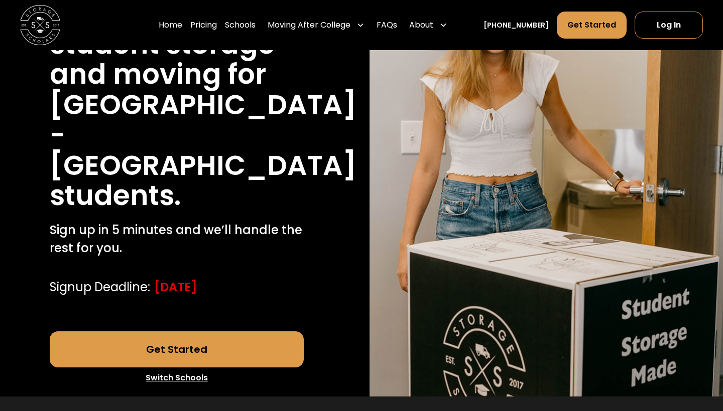
scroll to position [171, 0]
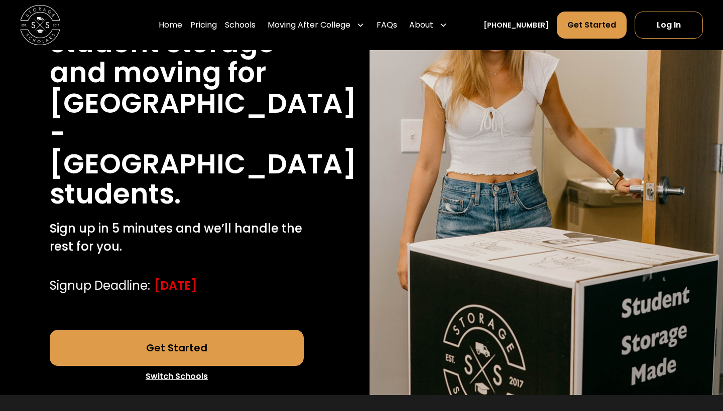
click at [206, 330] on link "Get Started" at bounding box center [177, 348] width 254 height 36
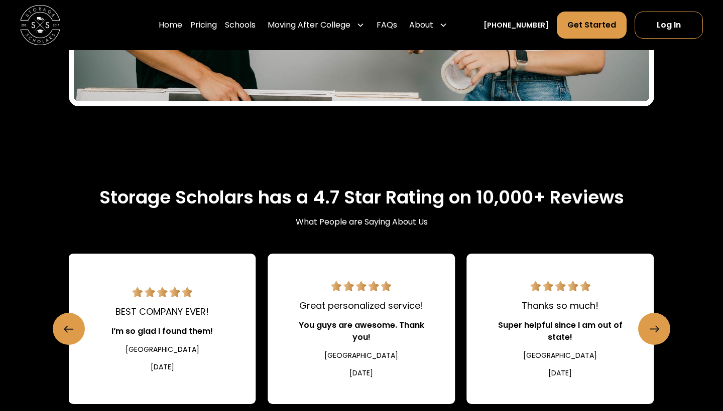
scroll to position [1741, 0]
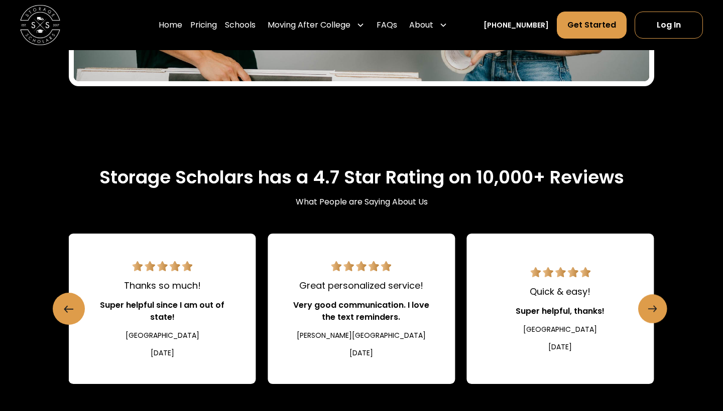
click at [646, 295] on link "Next slide" at bounding box center [652, 309] width 29 height 29
click at [647, 295] on link "Next slide" at bounding box center [652, 309] width 29 height 29
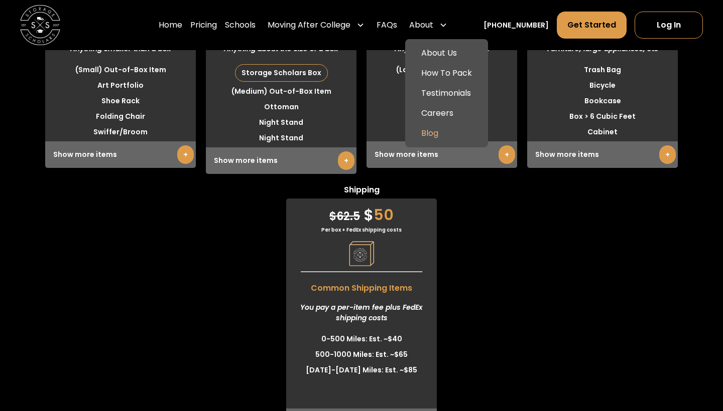
scroll to position [3237, 0]
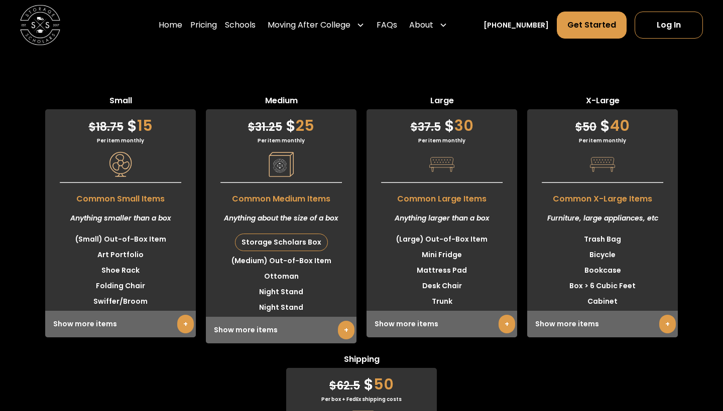
click at [502, 315] on link "+" at bounding box center [506, 324] width 17 height 19
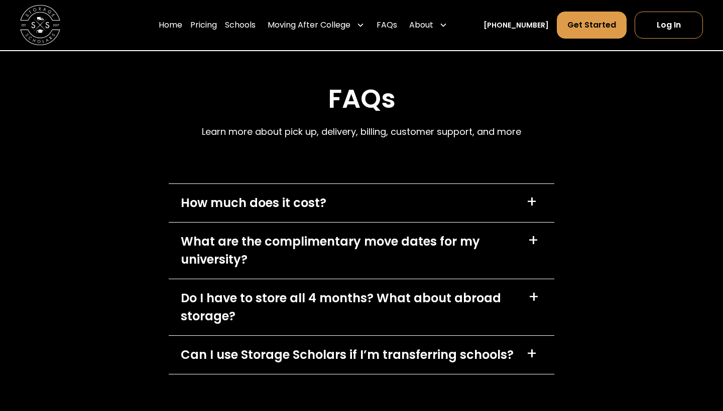
scroll to position [5361, 0]
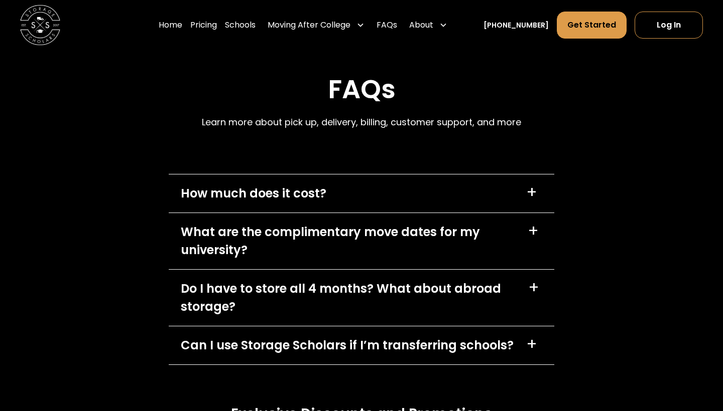
click at [375, 175] on div "How much does it cost? +" at bounding box center [361, 194] width 385 height 38
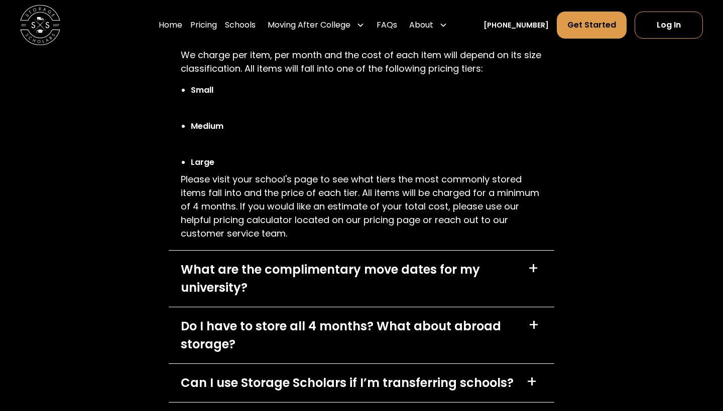
scroll to position [5534, 0]
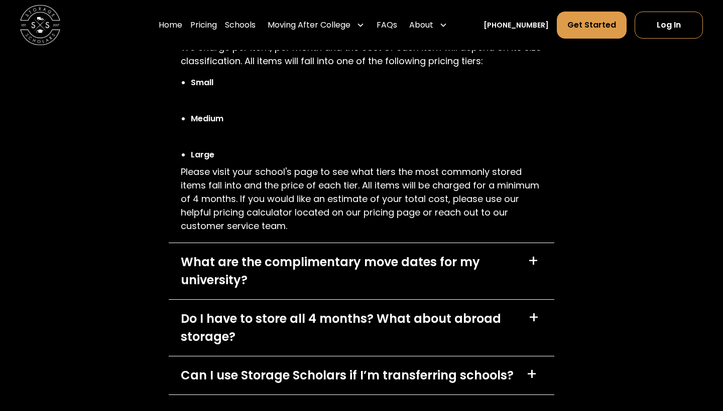
click at [423, 253] on div "What are the complimentary move dates for my university?" at bounding box center [348, 271] width 335 height 36
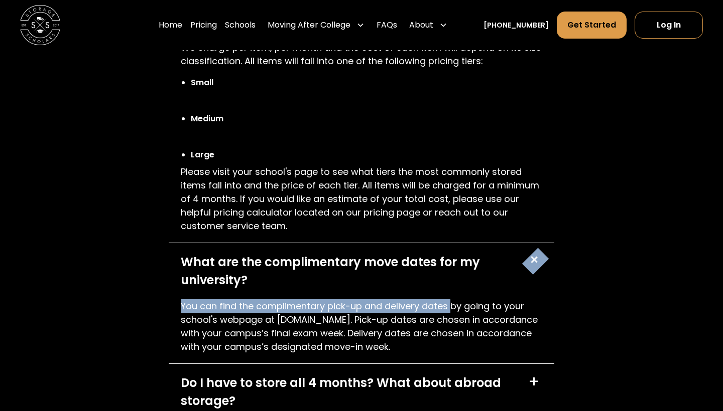
drag, startPoint x: 429, startPoint y: 230, endPoint x: 452, endPoint y: 260, distance: 38.3
click at [452, 260] on div "What are the complimentary move dates for my university? + You can find the com…" at bounding box center [361, 303] width 385 height 121
click at [452, 300] on p "You can find the complimentary pick-up and delivery dates by going to your scho…" at bounding box center [361, 327] width 361 height 54
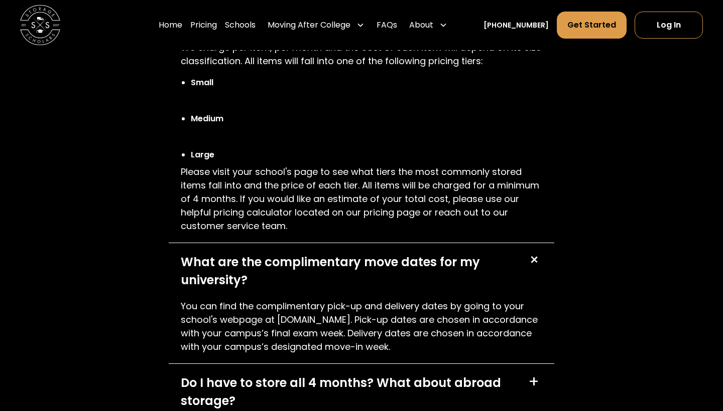
scroll to position [5548, 0]
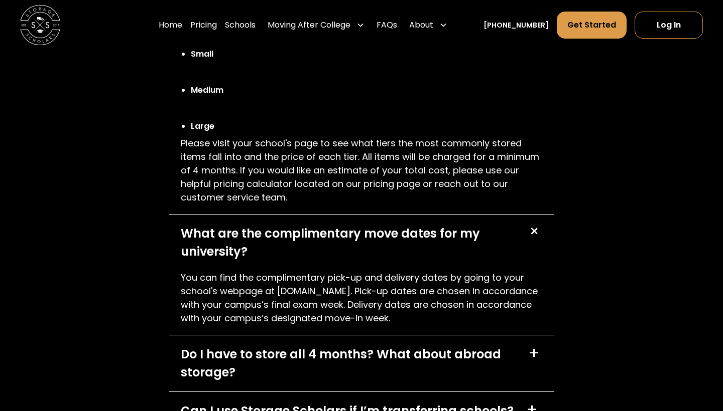
click at [455, 346] on div "Do I have to store all 4 months? What about abroad storage?" at bounding box center [348, 364] width 335 height 36
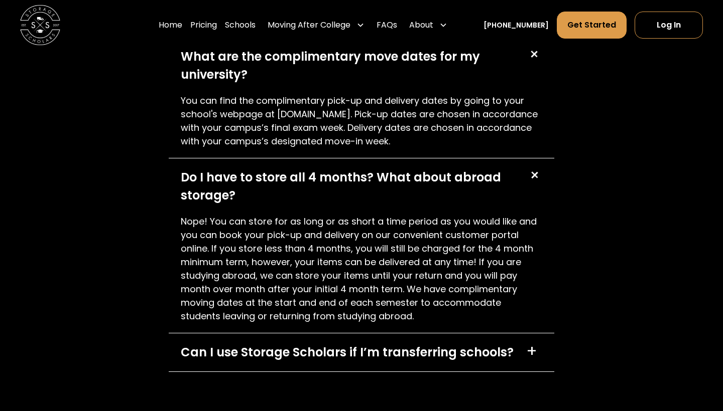
scroll to position [5742, 0]
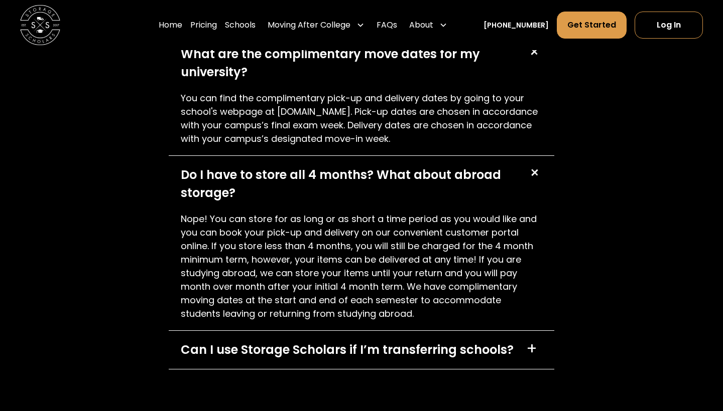
click at [494, 341] on div "Can I use Storage Scholars if I’m transferring schools?" at bounding box center [347, 350] width 333 height 18
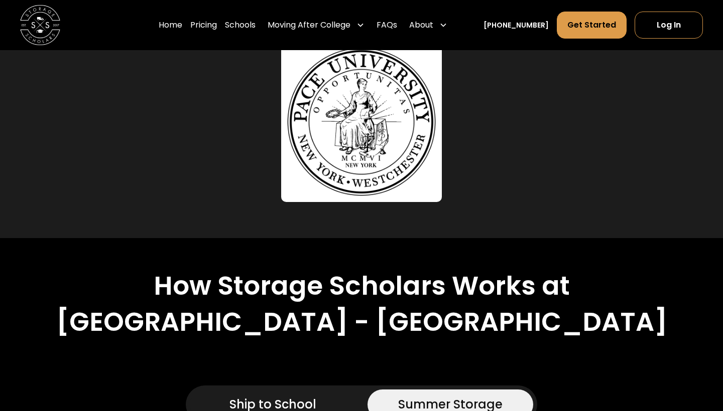
scroll to position [724, 0]
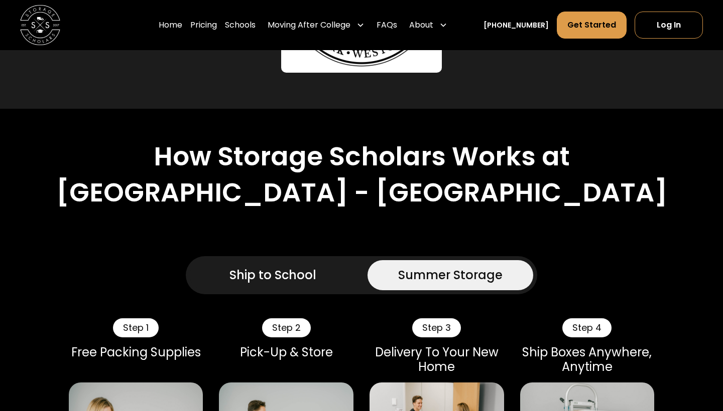
click at [287, 266] on div "Ship to School" at bounding box center [272, 275] width 87 height 18
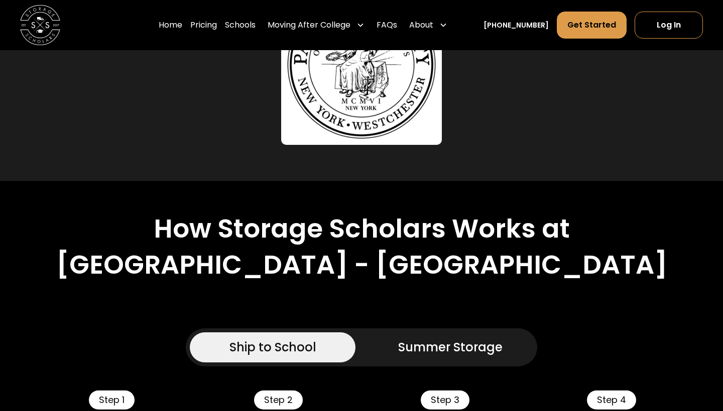
scroll to position [766, 0]
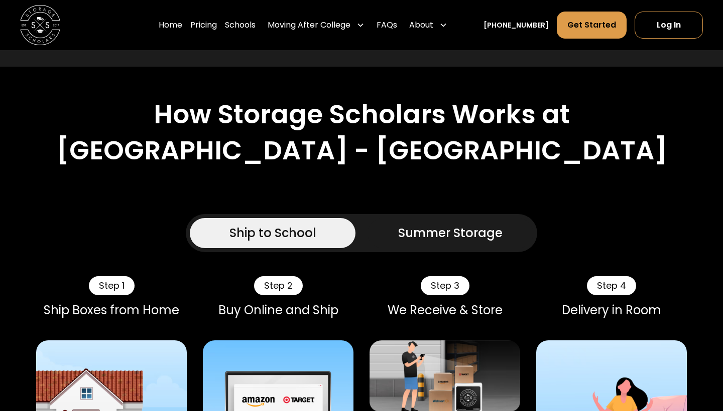
click at [425, 218] on link "Summer Storage" at bounding box center [450, 233] width 166 height 30
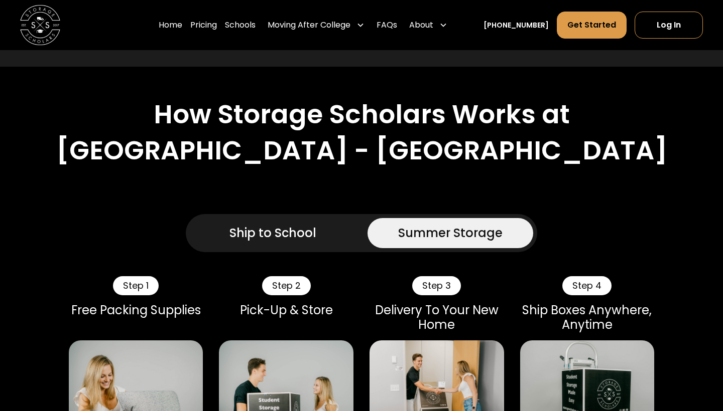
click at [315, 224] on div "Ship to School" at bounding box center [272, 233] width 87 height 18
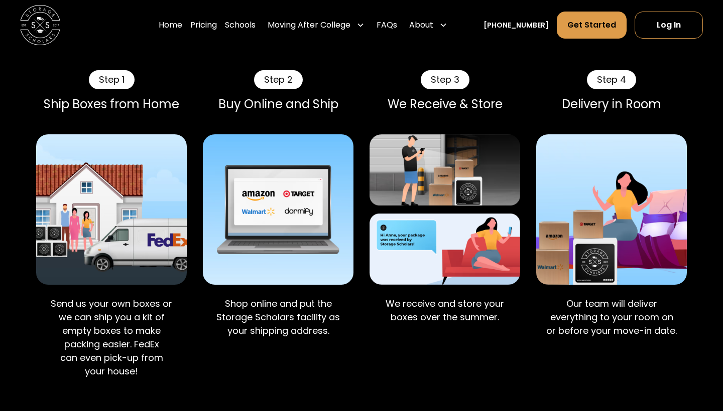
scroll to position [955, 0]
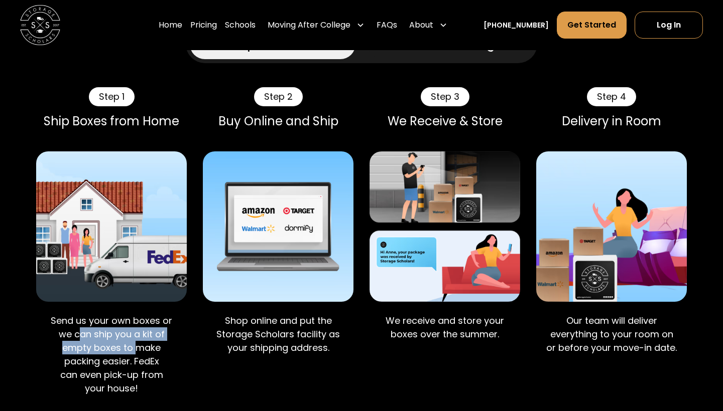
drag, startPoint x: 81, startPoint y: 301, endPoint x: 139, endPoint y: 318, distance: 59.7
click at [139, 318] on p "Send us your own boxes or we can ship you a kit of empty boxes to make packing …" at bounding box center [111, 354] width 134 height 81
click at [141, 324] on p "Send us your own boxes or we can ship you a kit of empty boxes to make packing …" at bounding box center [111, 354] width 134 height 81
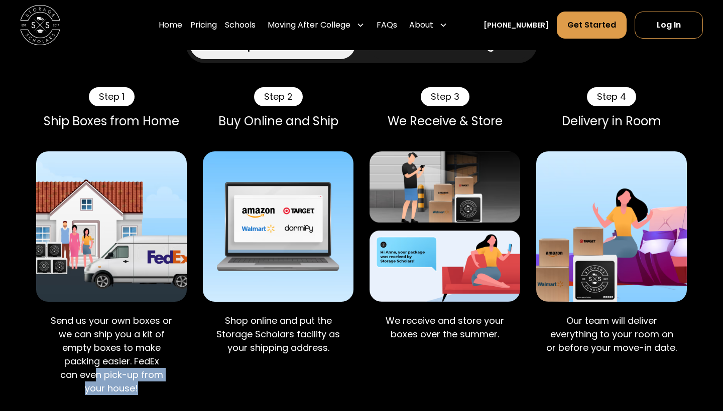
drag, startPoint x: 76, startPoint y: 344, endPoint x: 142, endPoint y: 352, distance: 66.7
click at [142, 352] on p "Send us your own boxes or we can ship you a kit of empty boxes to make packing …" at bounding box center [111, 354] width 134 height 81
click at [303, 314] on p "Shop online and put the Storage Scholars facility as your shipping address." at bounding box center [278, 334] width 134 height 41
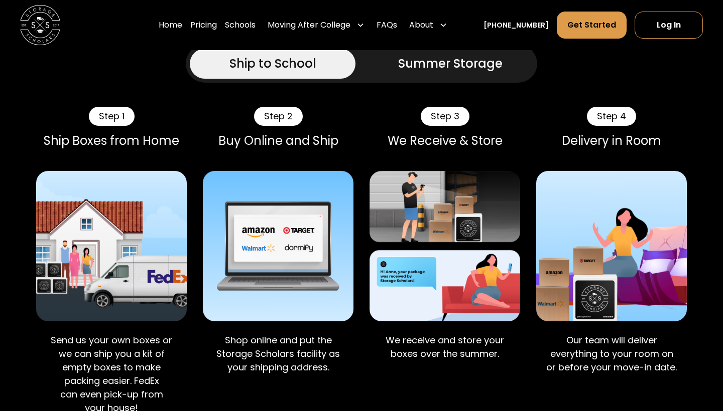
scroll to position [935, 0]
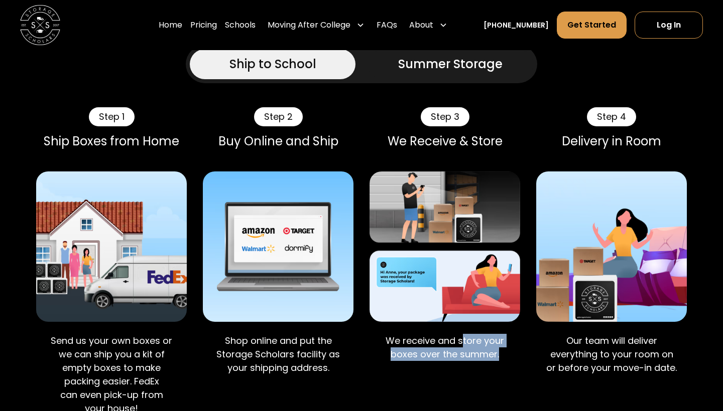
drag, startPoint x: 462, startPoint y: 311, endPoint x: 526, endPoint y: 326, distance: 65.5
click at [525, 326] on div "Step 1 Ship Boxes from Home Send us your own boxes or we can ship you a kit of …" at bounding box center [361, 267] width 650 height 321
click at [590, 334] on p "Our team will deliver everything to your room on or before your move-in date." at bounding box center [611, 354] width 134 height 41
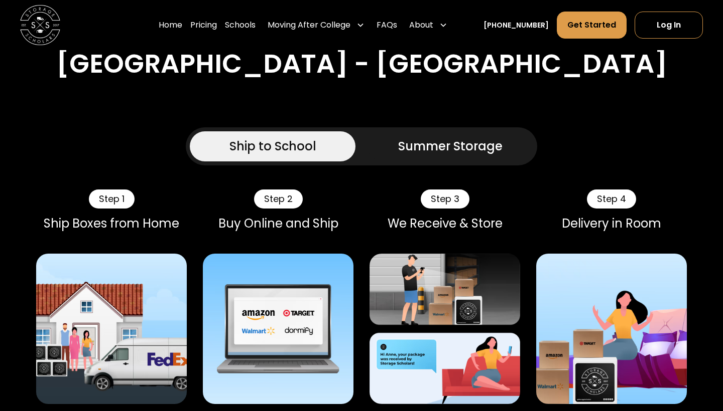
scroll to position [782, 0]
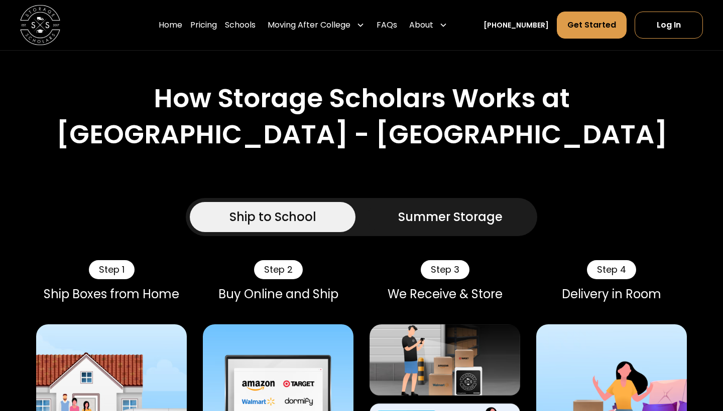
click at [476, 208] on div "Summer Storage" at bounding box center [450, 217] width 104 height 18
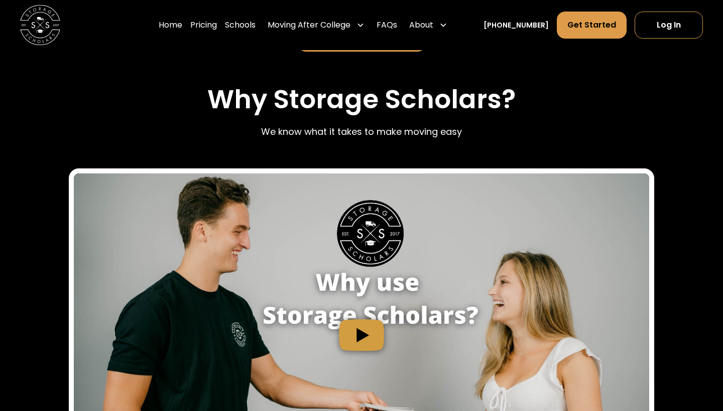
scroll to position [1503, 0]
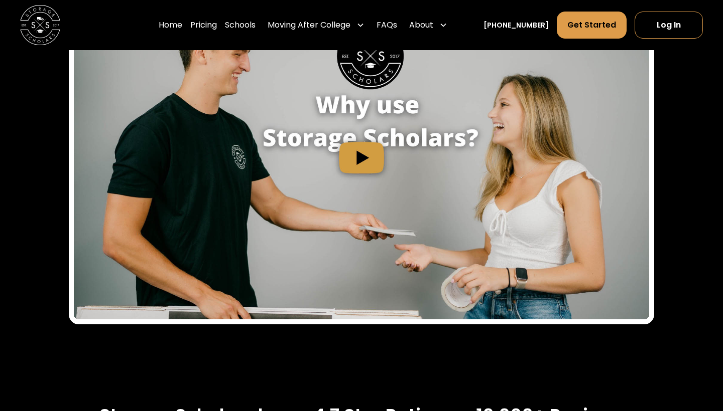
click at [354, 179] on img "open lightbox" at bounding box center [361, 158] width 575 height 324
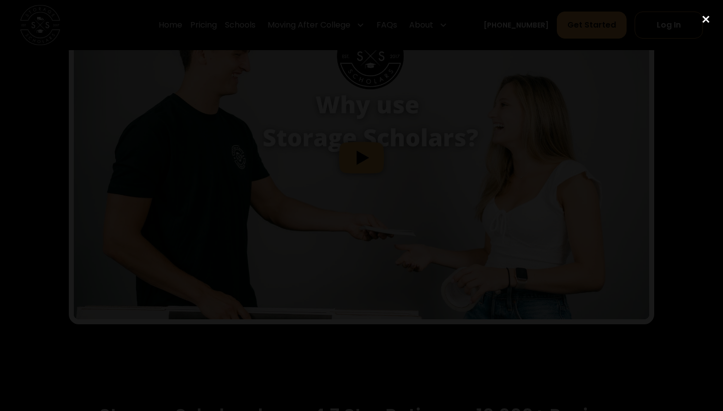
click at [706, 18] on div "close lightbox" at bounding box center [705, 19] width 34 height 22
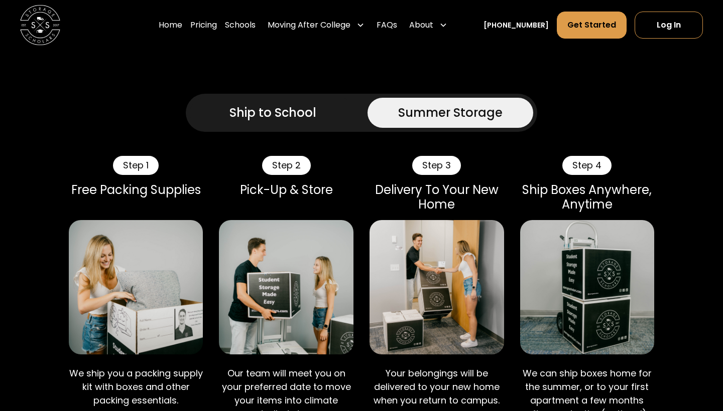
scroll to position [670, 0]
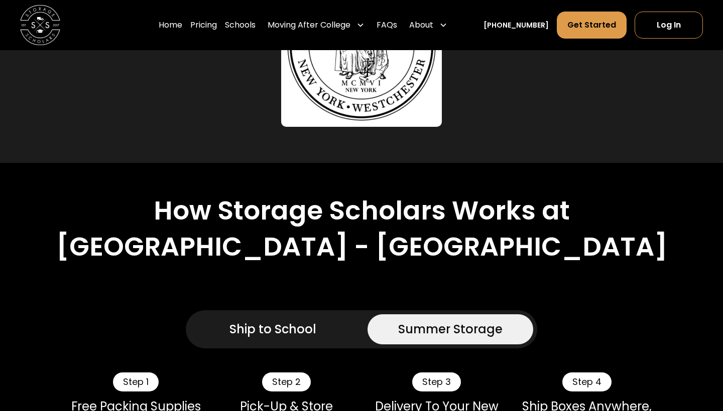
click at [290, 321] on div "Ship to School" at bounding box center [272, 330] width 87 height 18
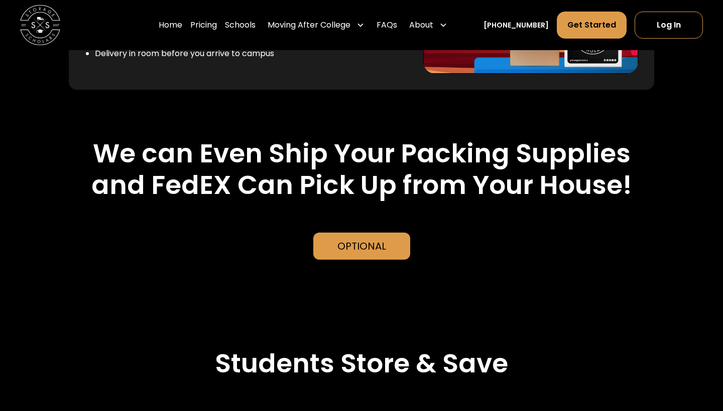
scroll to position [2424, 1]
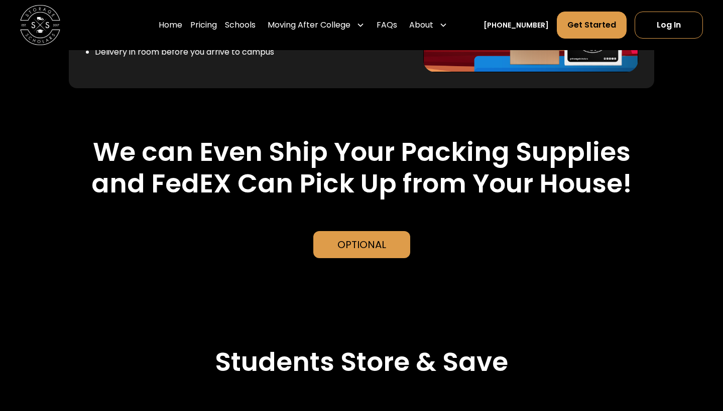
click at [377, 237] on div "Optional" at bounding box center [361, 244] width 49 height 15
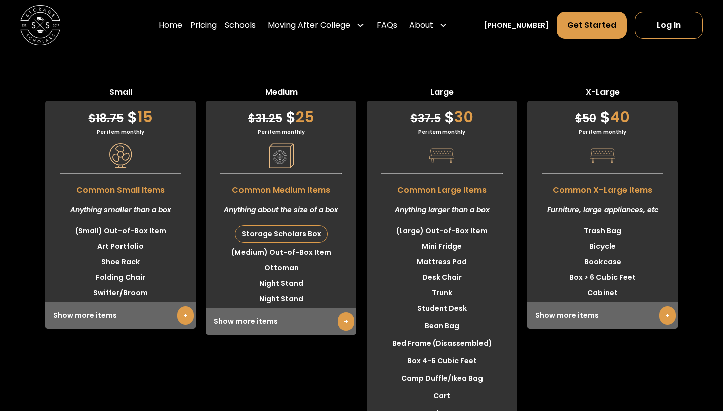
scroll to position [2806, 0]
drag, startPoint x: 454, startPoint y: 242, endPoint x: 468, endPoint y: 244, distance: 14.7
click at [468, 269] on li "Desk Chair" at bounding box center [441, 277] width 151 height 16
click at [481, 285] on li "Trunk" at bounding box center [441, 293] width 151 height 16
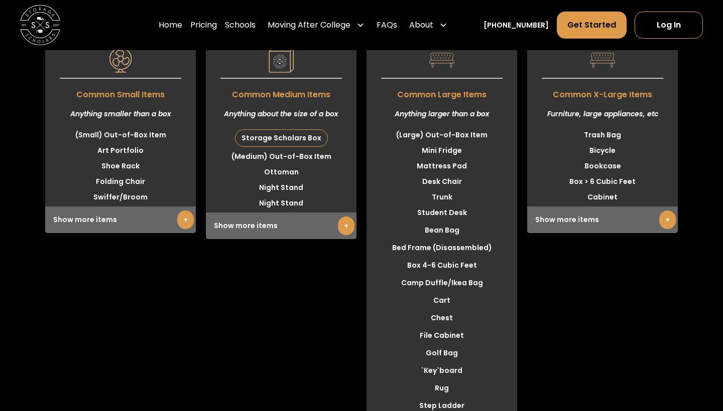
scroll to position [2899, 0]
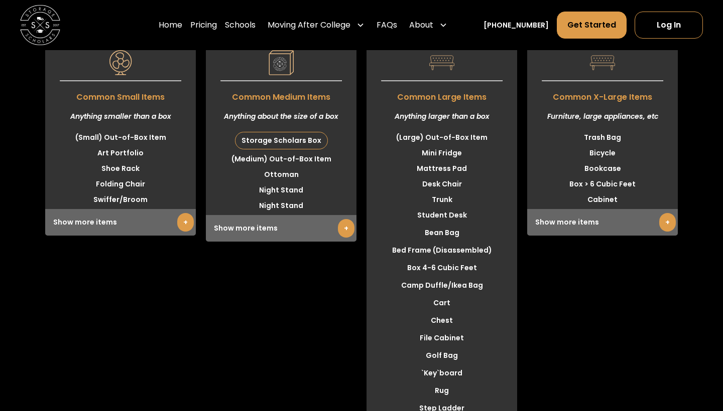
click at [651, 209] on div "Show more items +" at bounding box center [602, 222] width 151 height 27
click at [663, 213] on link "+" at bounding box center [667, 222] width 17 height 19
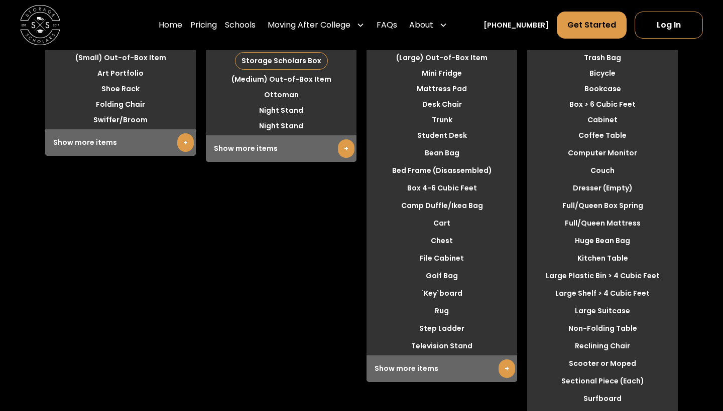
scroll to position [2977, 0]
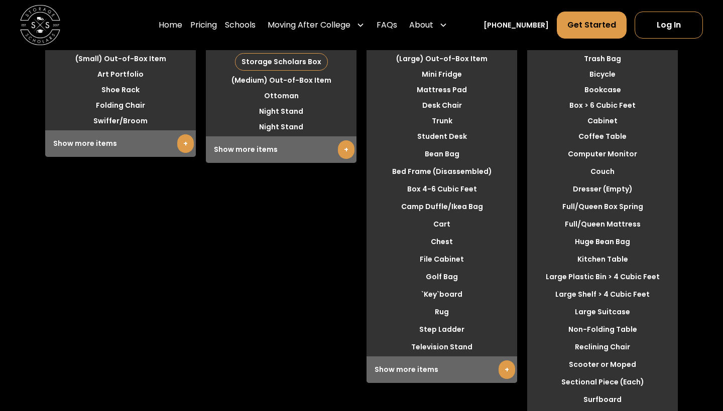
click at [504, 361] on link "+" at bounding box center [506, 370] width 17 height 19
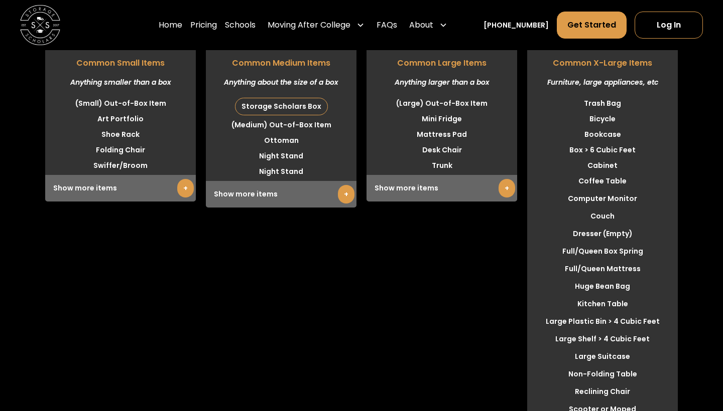
scroll to position [2914, 0]
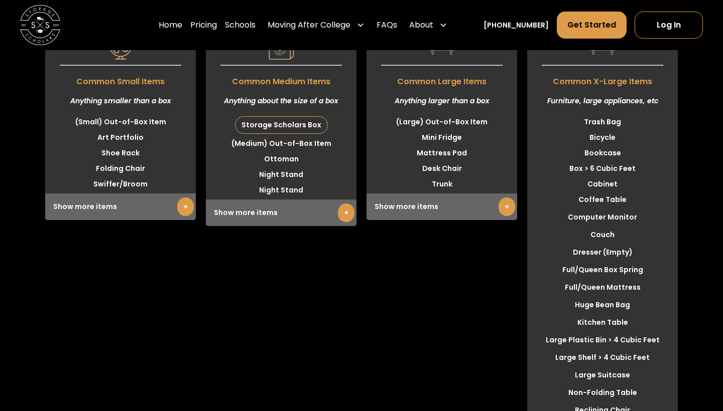
click at [504, 198] on link "+" at bounding box center [506, 207] width 17 height 19
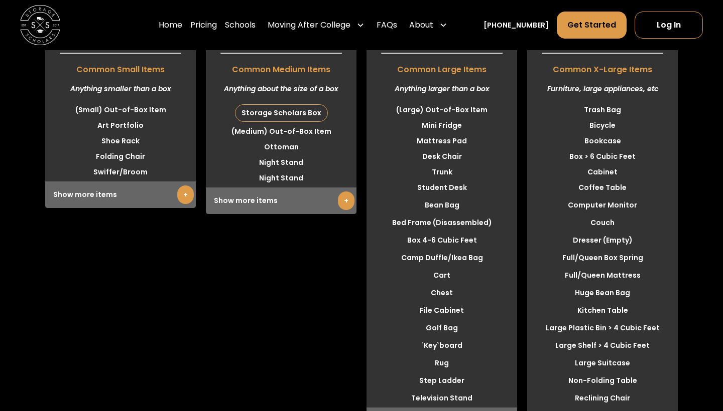
scroll to position [2927, 0]
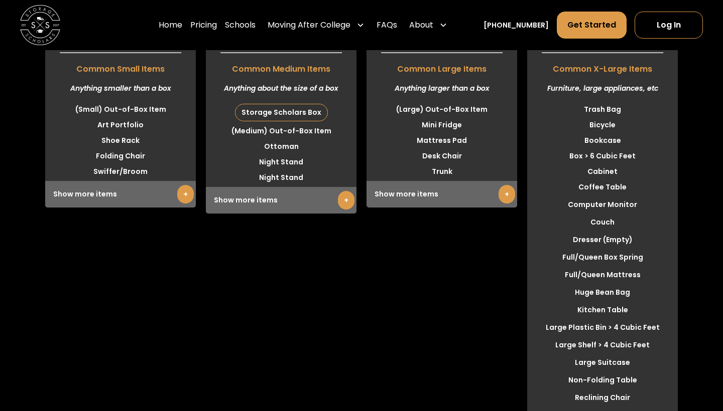
click at [500, 181] on div "Show more items +" at bounding box center [441, 194] width 151 height 27
click at [503, 185] on link "+" at bounding box center [506, 194] width 17 height 19
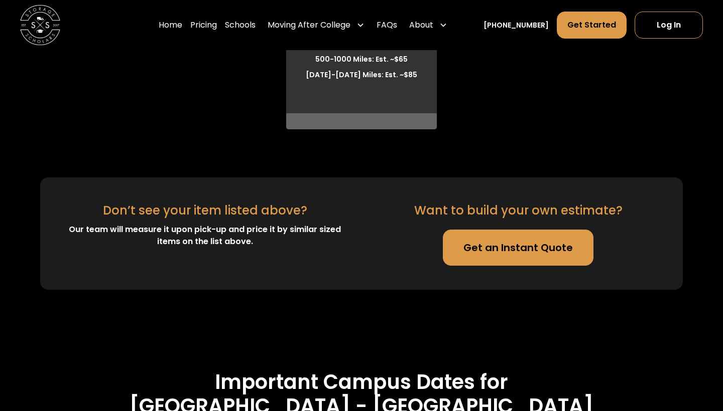
scroll to position [3664, 0]
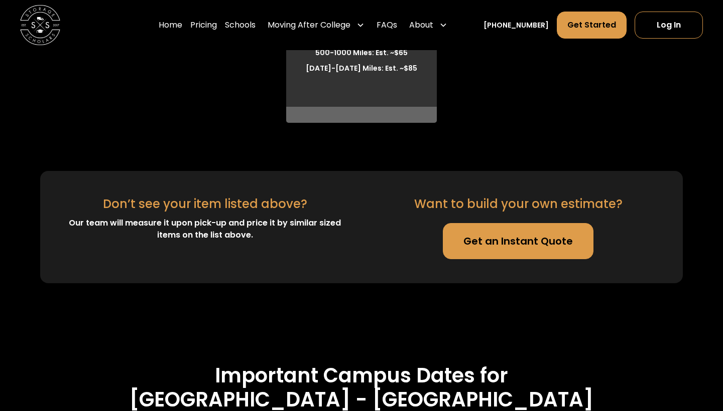
click at [500, 223] on link "Get an Instant Quote" at bounding box center [518, 241] width 151 height 36
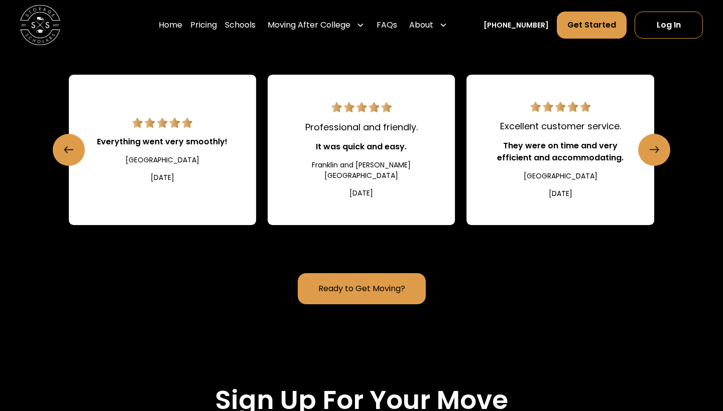
scroll to position [1628, 0]
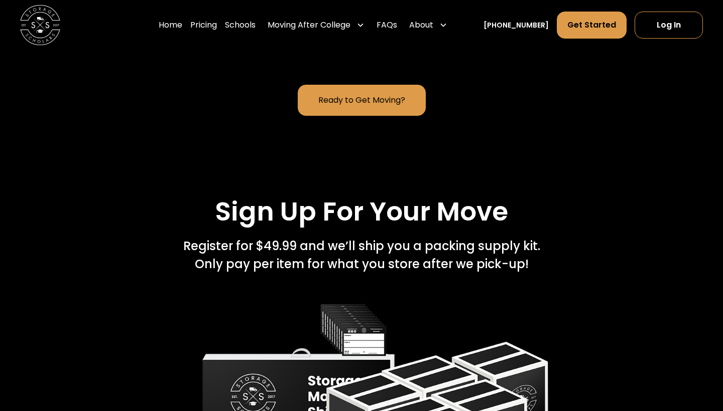
click at [377, 85] on link "Ready to Get Moving?" at bounding box center [362, 100] width 128 height 31
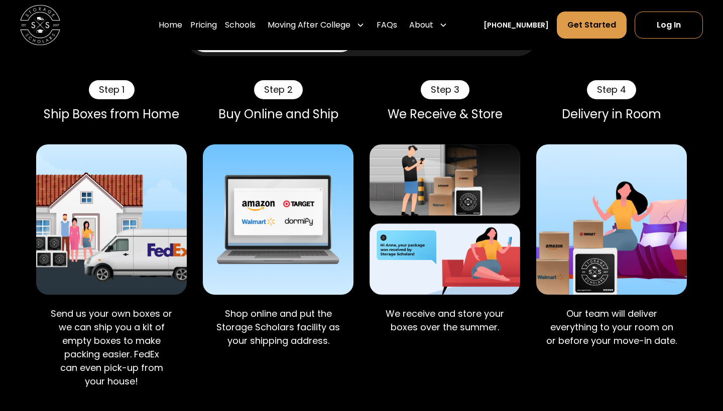
scroll to position [981, 0]
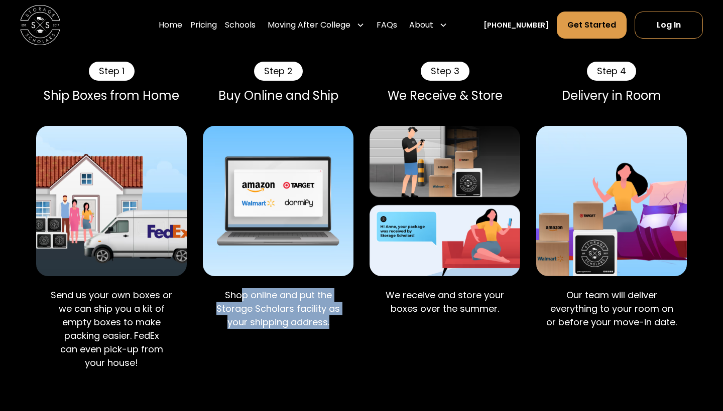
drag, startPoint x: 244, startPoint y: 264, endPoint x: 328, endPoint y: 301, distance: 91.7
click at [328, 301] on div "Shop online and put the Storage Scholars facility as your shipping address." at bounding box center [278, 312] width 151 height 62
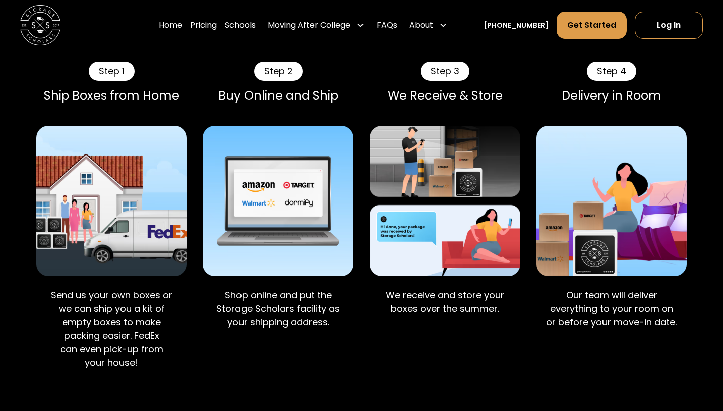
click at [419, 294] on div "We receive and store your boxes over the summer." at bounding box center [444, 305] width 151 height 48
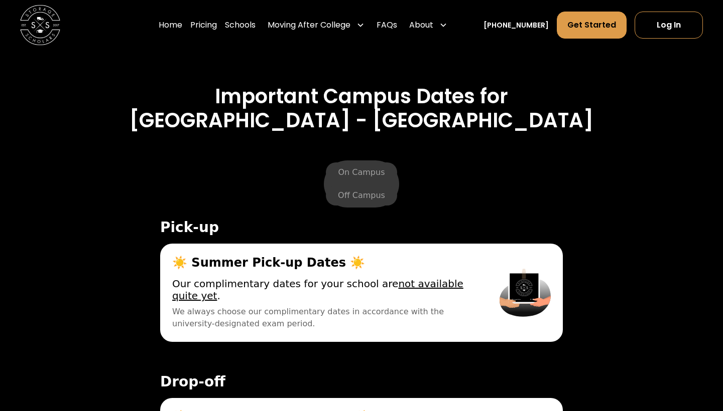
scroll to position [3927, 0]
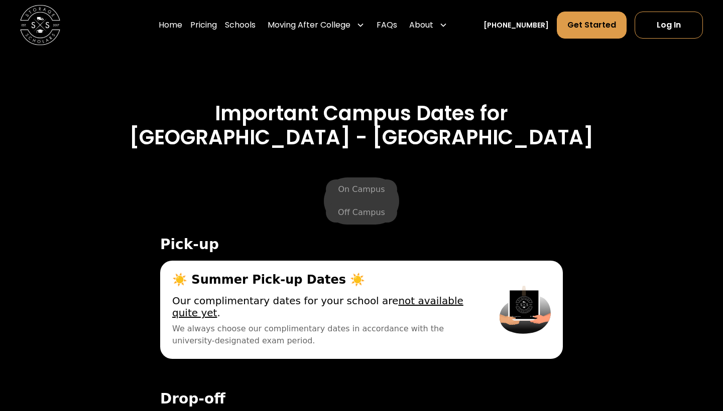
click at [446, 295] on u "not available quite yet" at bounding box center [317, 307] width 291 height 24
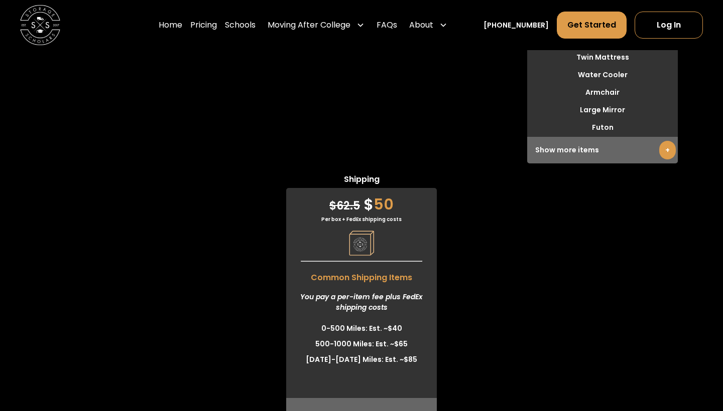
scroll to position [3519, 0]
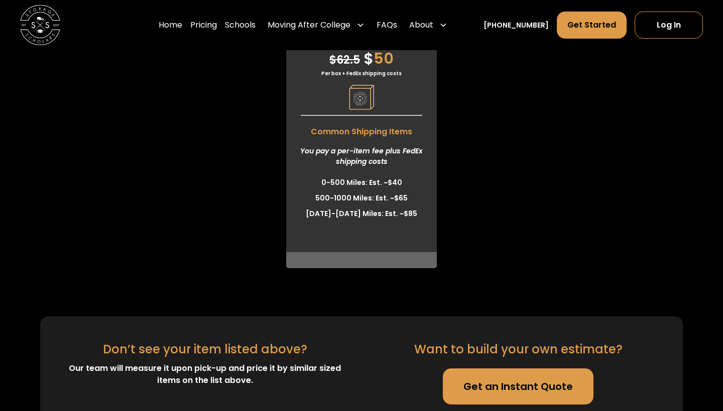
click at [484, 369] on link "Get an Instant Quote" at bounding box center [518, 387] width 151 height 36
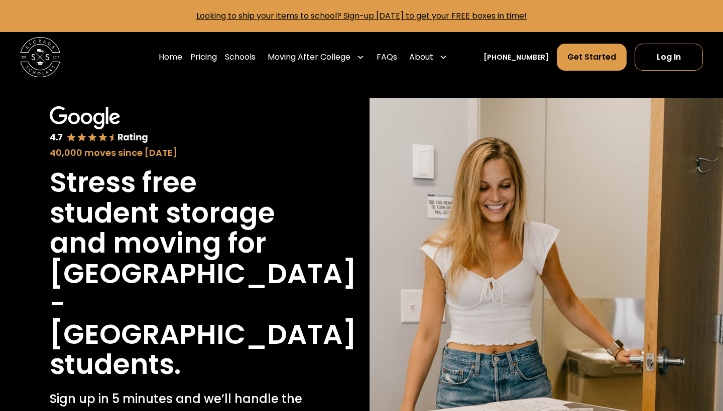
scroll to position [0, 0]
click at [217, 56] on link "Pricing" at bounding box center [203, 57] width 27 height 28
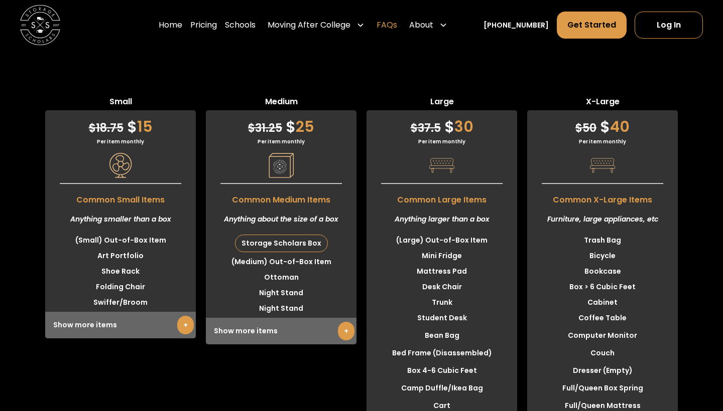
click at [397, 22] on link "FAQs" at bounding box center [386, 25] width 21 height 28
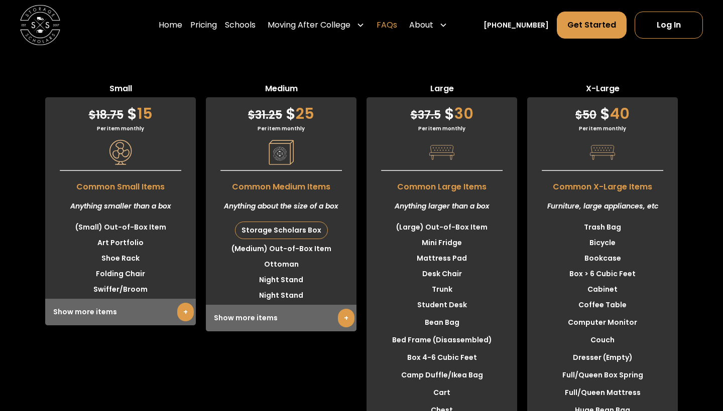
scroll to position [2809, 0]
